Goal: Transaction & Acquisition: Obtain resource

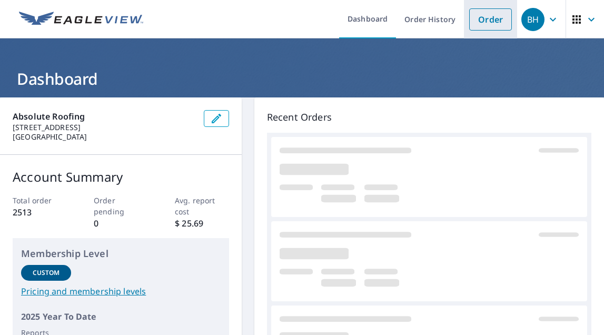
click at [494, 16] on link "Order" at bounding box center [490, 19] width 43 height 22
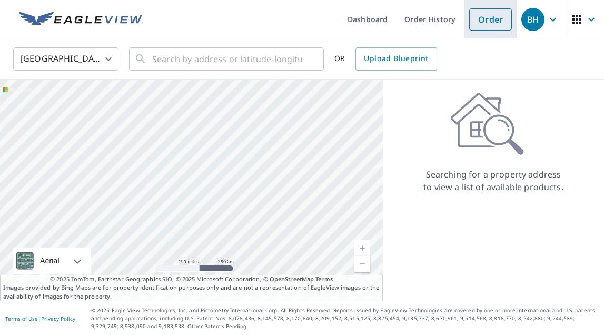
click at [479, 22] on link "Order" at bounding box center [490, 19] width 43 height 22
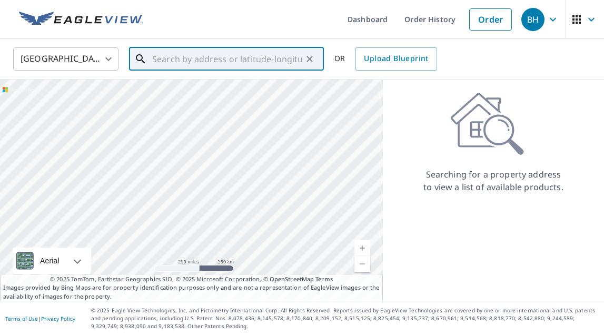
click at [246, 59] on input "text" at bounding box center [227, 59] width 150 height 30
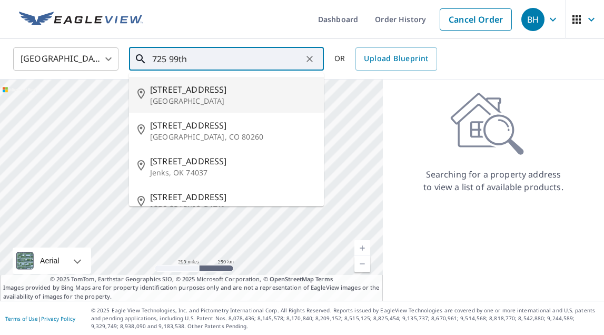
click at [203, 90] on span "[STREET_ADDRESS]" at bounding box center [232, 89] width 165 height 13
type input "[STREET_ADDRESS]"
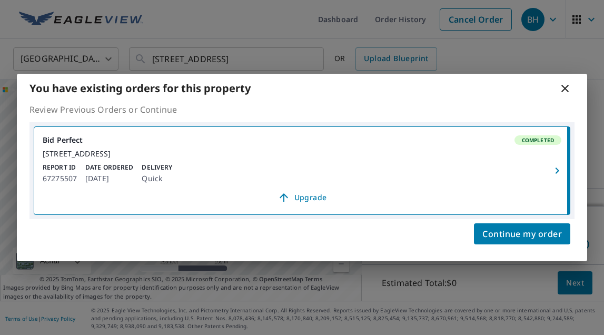
click at [558, 167] on icon "button" at bounding box center [557, 170] width 13 height 13
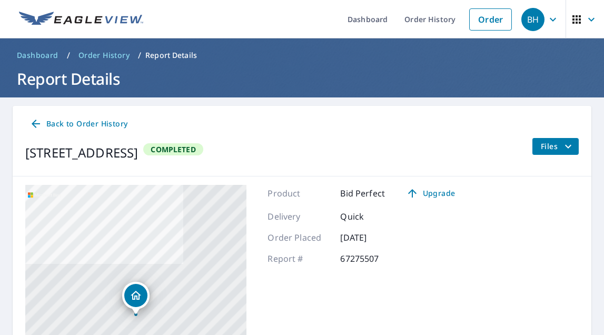
scroll to position [17, 0]
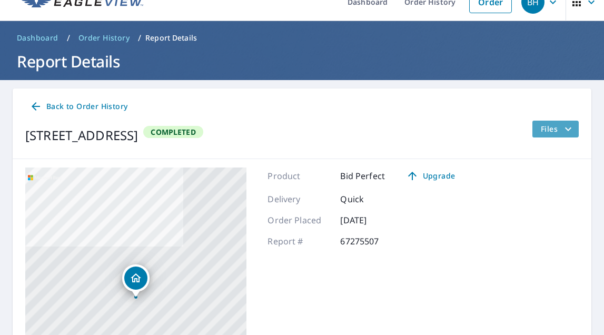
click at [566, 130] on icon "filesDropdownBtn-67275507" at bounding box center [568, 129] width 13 height 13
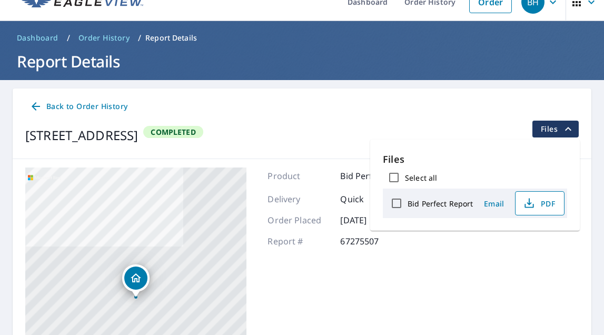
click at [551, 203] on span "PDF" at bounding box center [539, 203] width 34 height 13
